Goal: Task Accomplishment & Management: Manage account settings

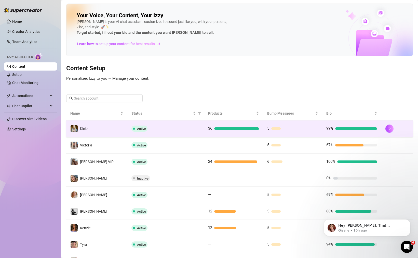
click at [158, 129] on div "Active" at bounding box center [165, 129] width 68 height 6
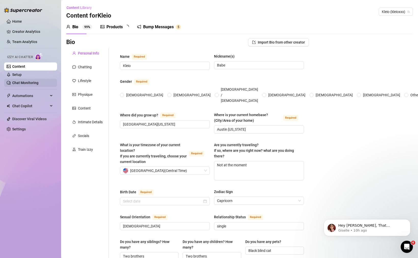
radio input "true"
type input "[DATE]"
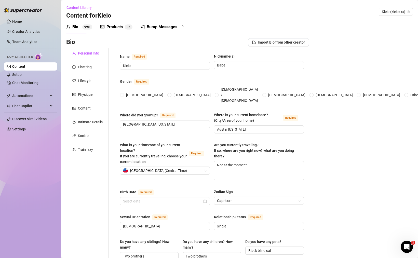
radio input "true"
type input "[DATE]"
